Goal: Task Accomplishment & Management: Manage account settings

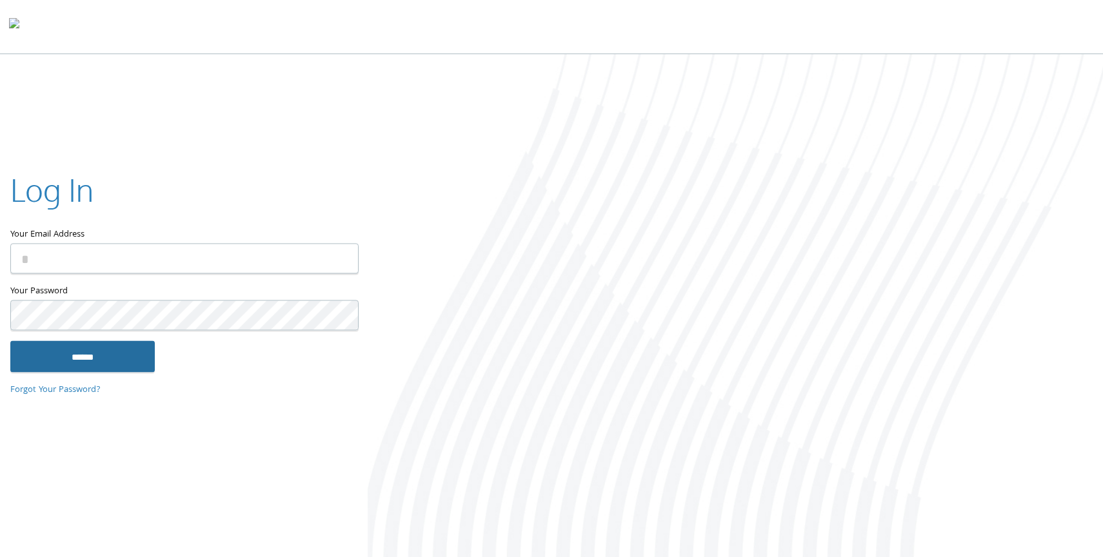
type input "**********"
click at [103, 364] on input "******" at bounding box center [82, 356] width 144 height 31
